Goal: Transaction & Acquisition: Purchase product/service

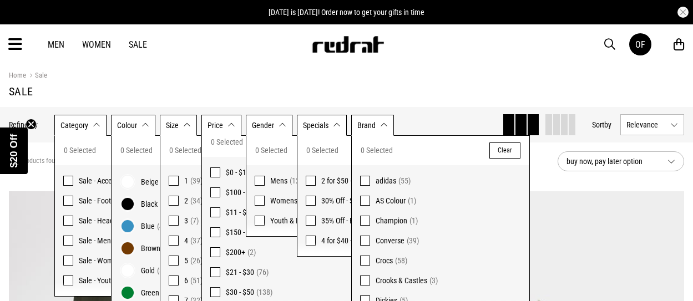
scroll to position [23, 0]
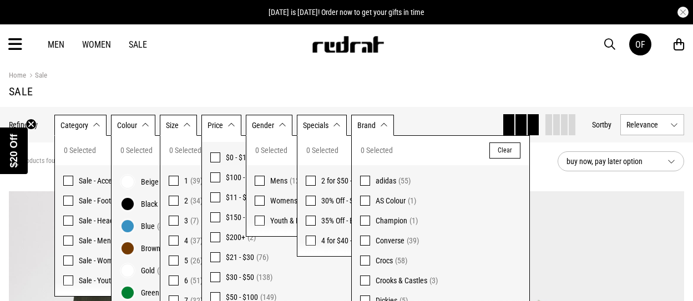
click at [422, 109] on div "Hide Refine s Refine By Filters Category None selected Category 0 Selected Clea…" at bounding box center [346, 124] width 693 height 35
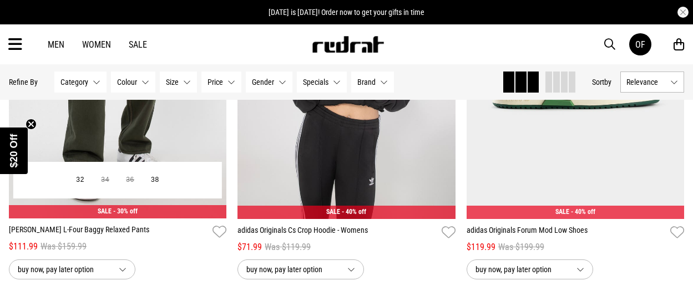
scroll to position [506, 0]
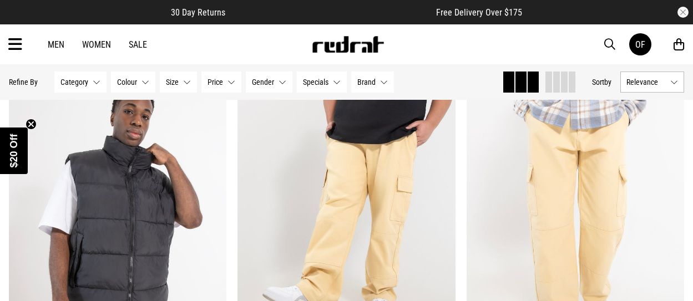
click at [90, 45] on link "Women" at bounding box center [96, 44] width 29 height 11
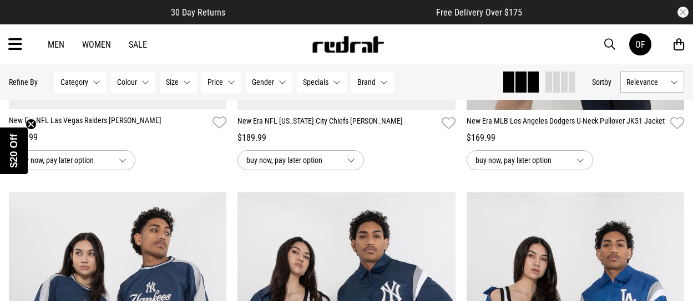
scroll to position [2551, 0]
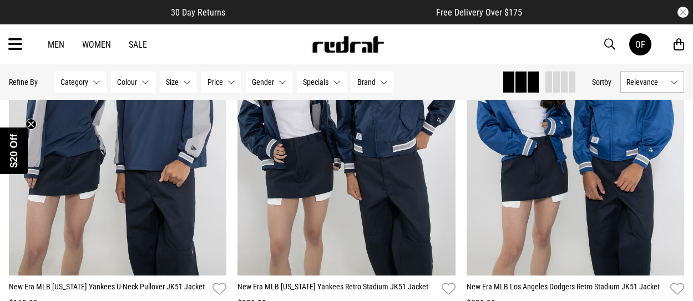
click at [190, 84] on button "Size None selected" at bounding box center [178, 82] width 37 height 21
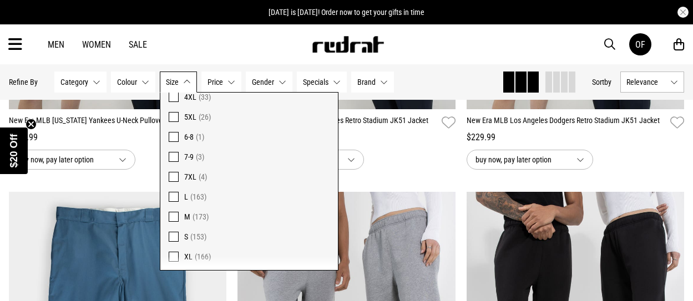
scroll to position [730, 0]
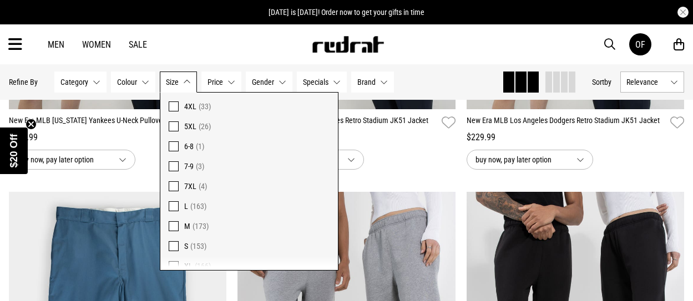
click at [173, 107] on span at bounding box center [174, 106] width 10 height 10
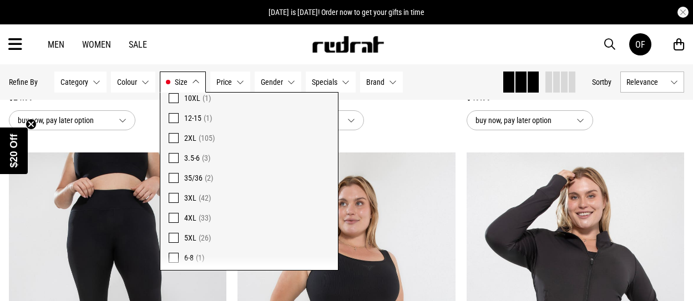
scroll to position [620, 0]
click at [172, 198] on span at bounding box center [174, 197] width 10 height 10
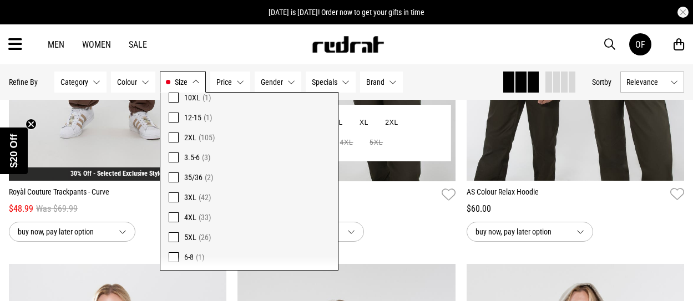
scroll to position [1887, 0]
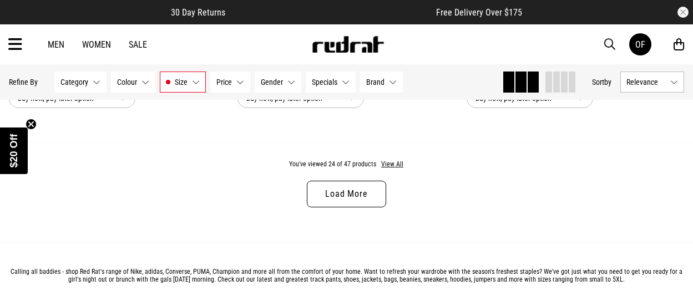
scroll to position [3218, 0]
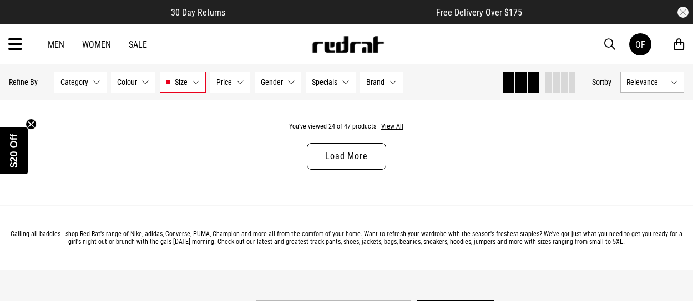
click at [344, 166] on link "Load More" at bounding box center [346, 156] width 79 height 27
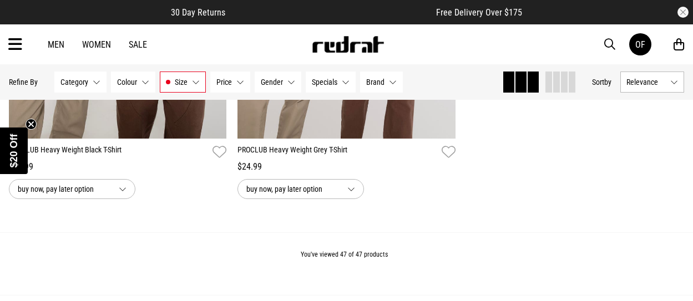
scroll to position [6213, 0]
